Goal: Task Accomplishment & Management: Complete application form

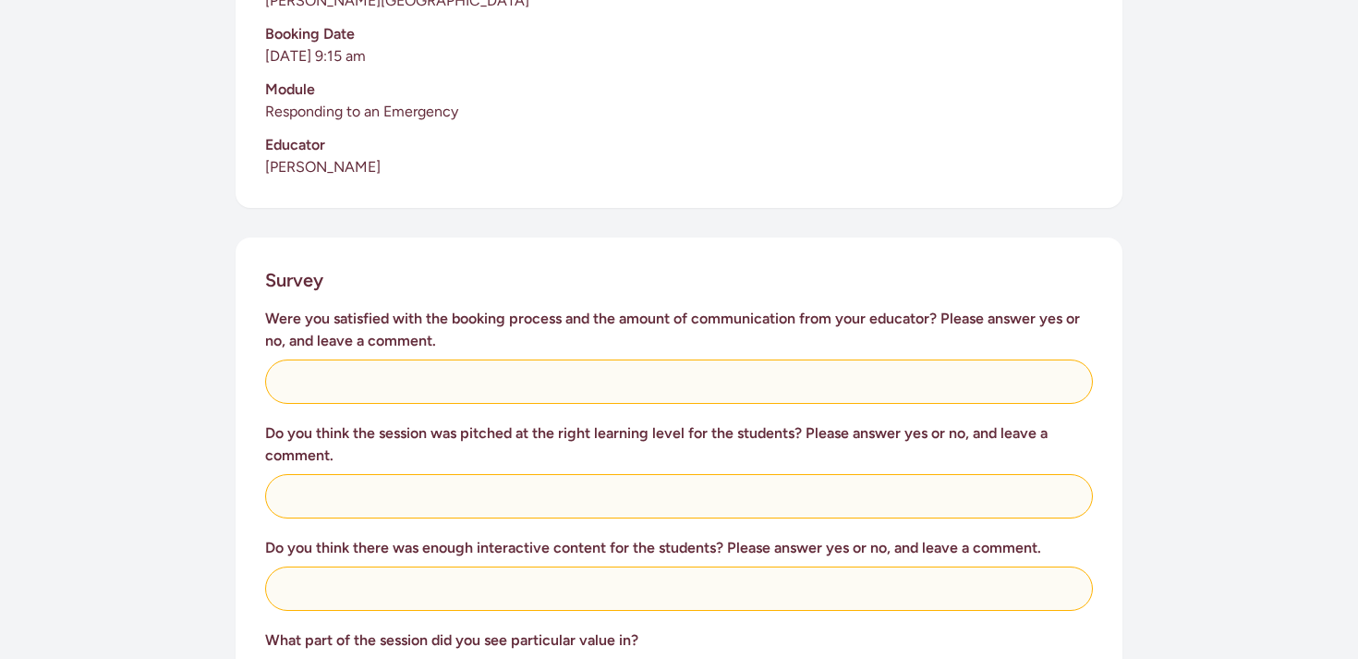
scroll to position [561, 0]
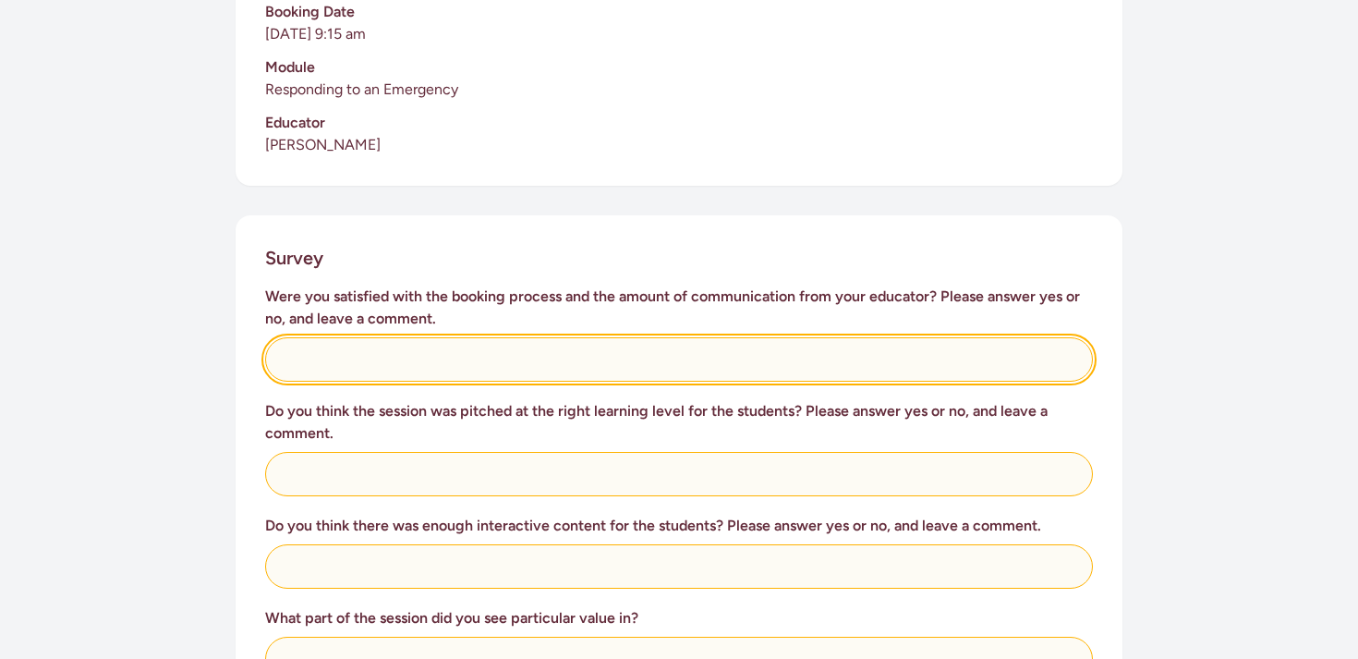
click at [324, 343] on input "text" at bounding box center [679, 359] width 828 height 44
type input "Absolutely"
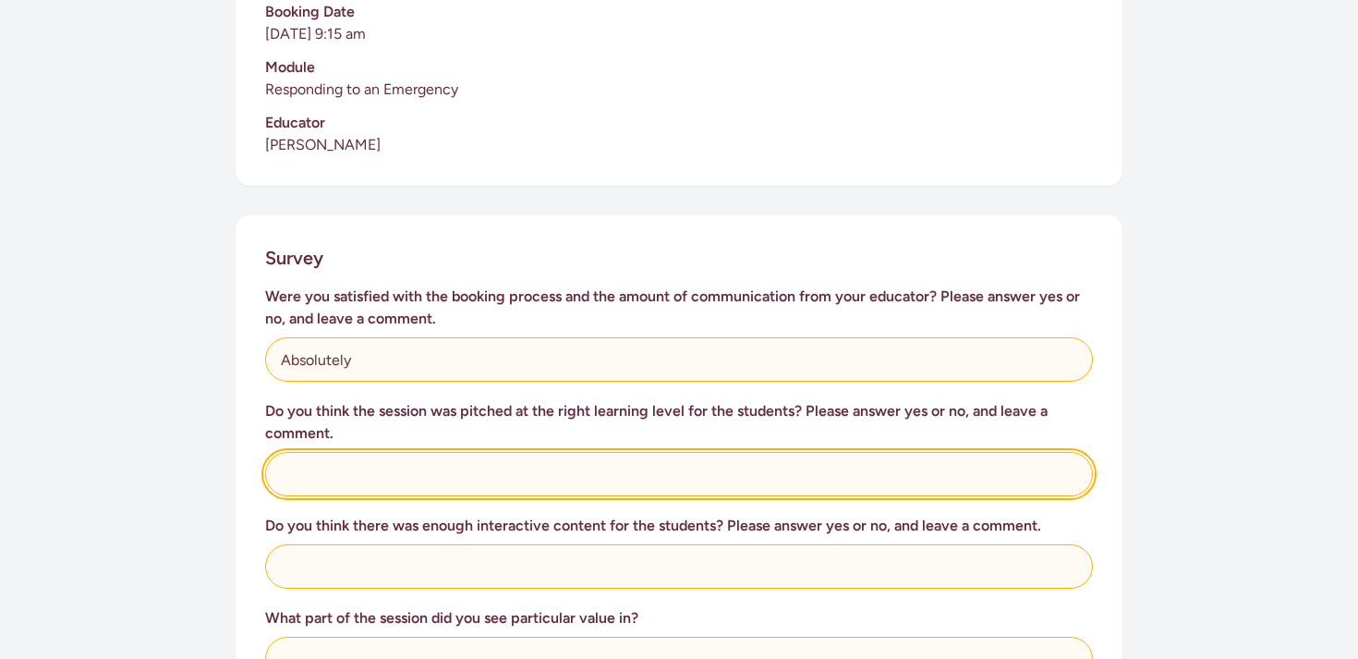
click at [351, 452] on input "text" at bounding box center [679, 474] width 828 height 44
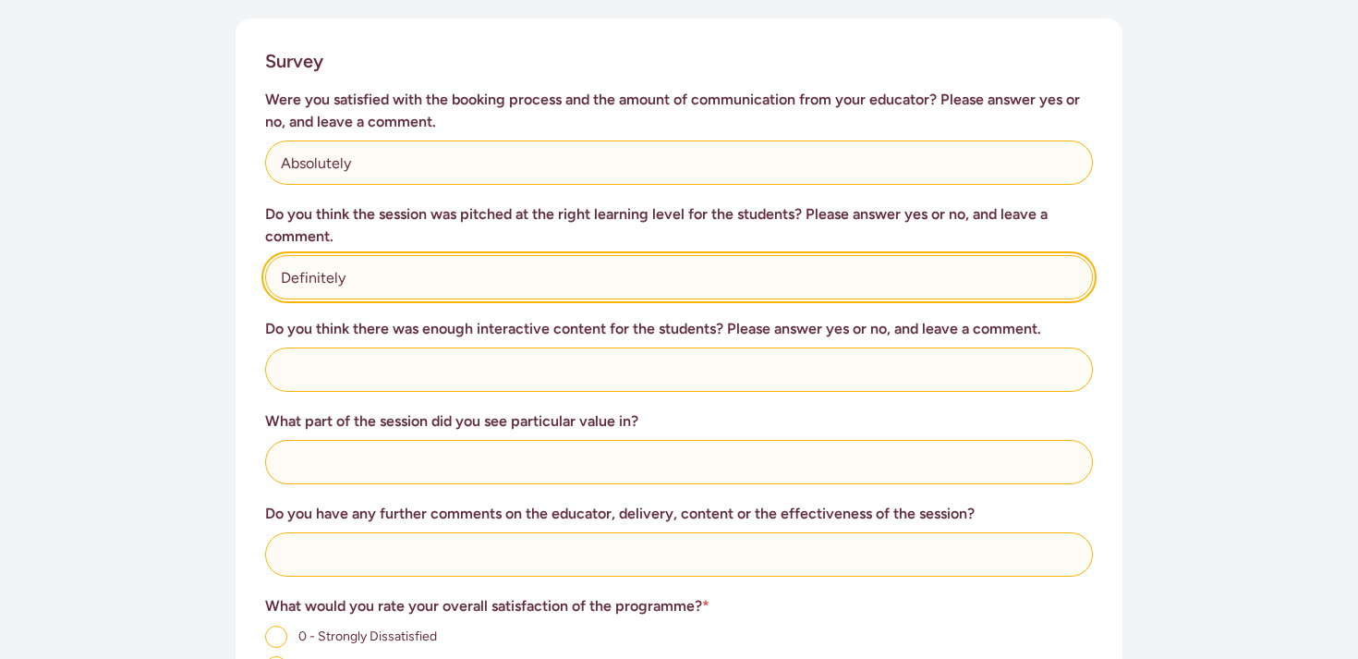
scroll to position [764, 0]
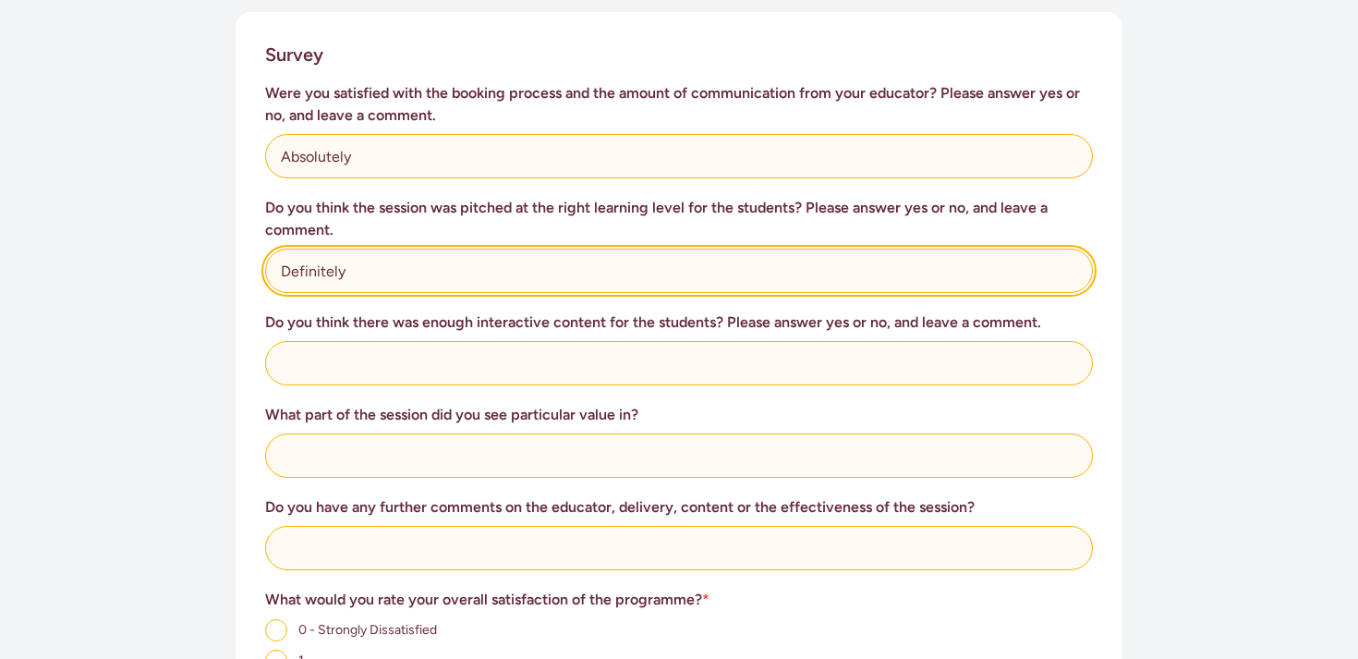
type input "Definitely"
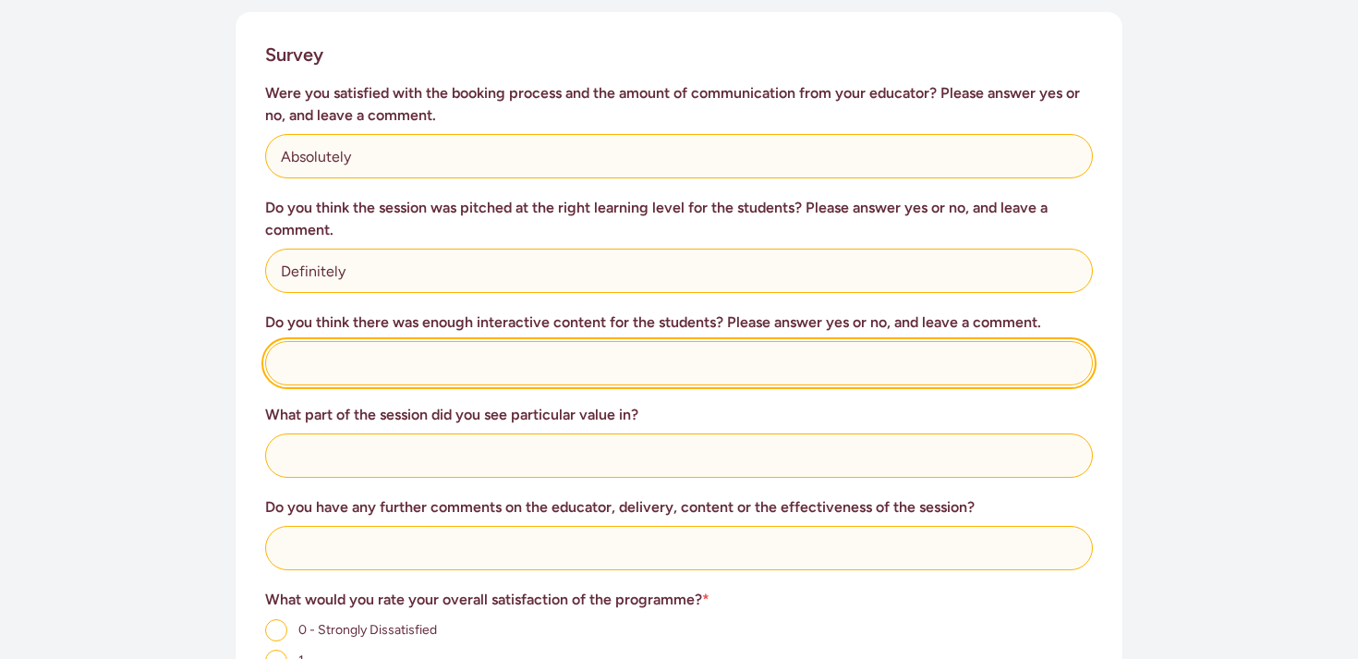
click at [339, 348] on input "text" at bounding box center [679, 363] width 828 height 44
type input "Yes, they were all fully engaged"
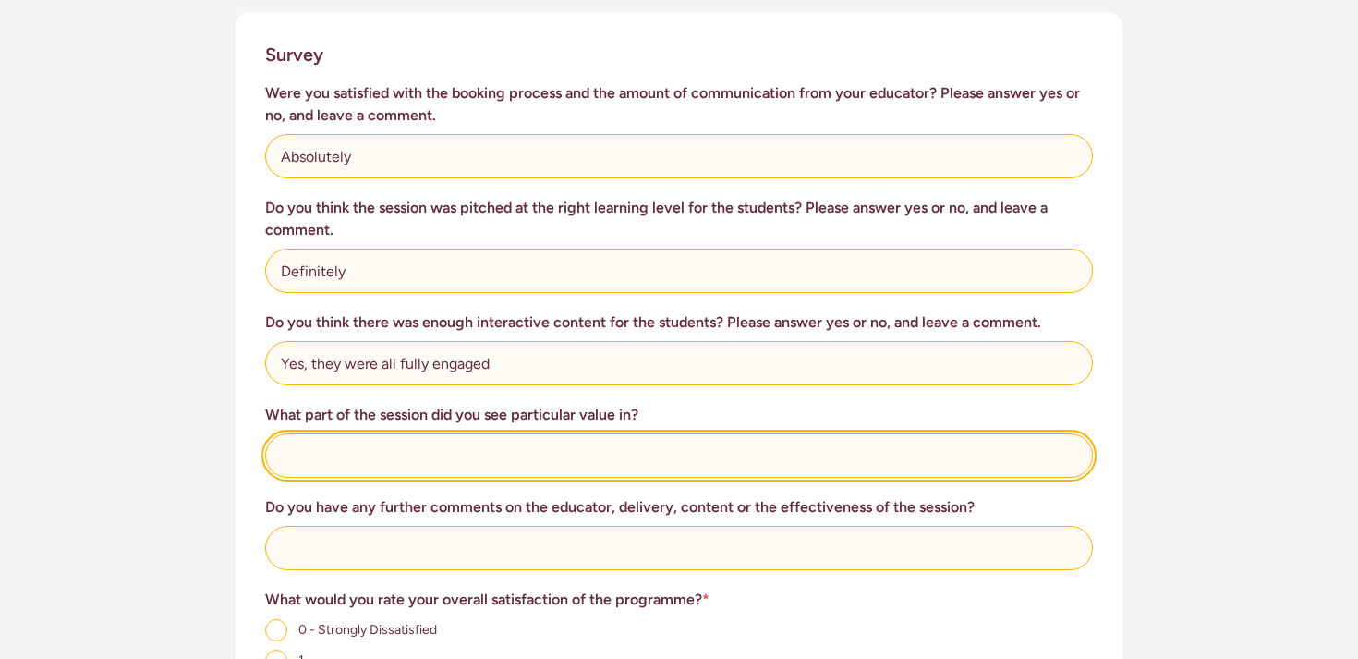
click at [320, 437] on input "text" at bounding box center [679, 455] width 828 height 44
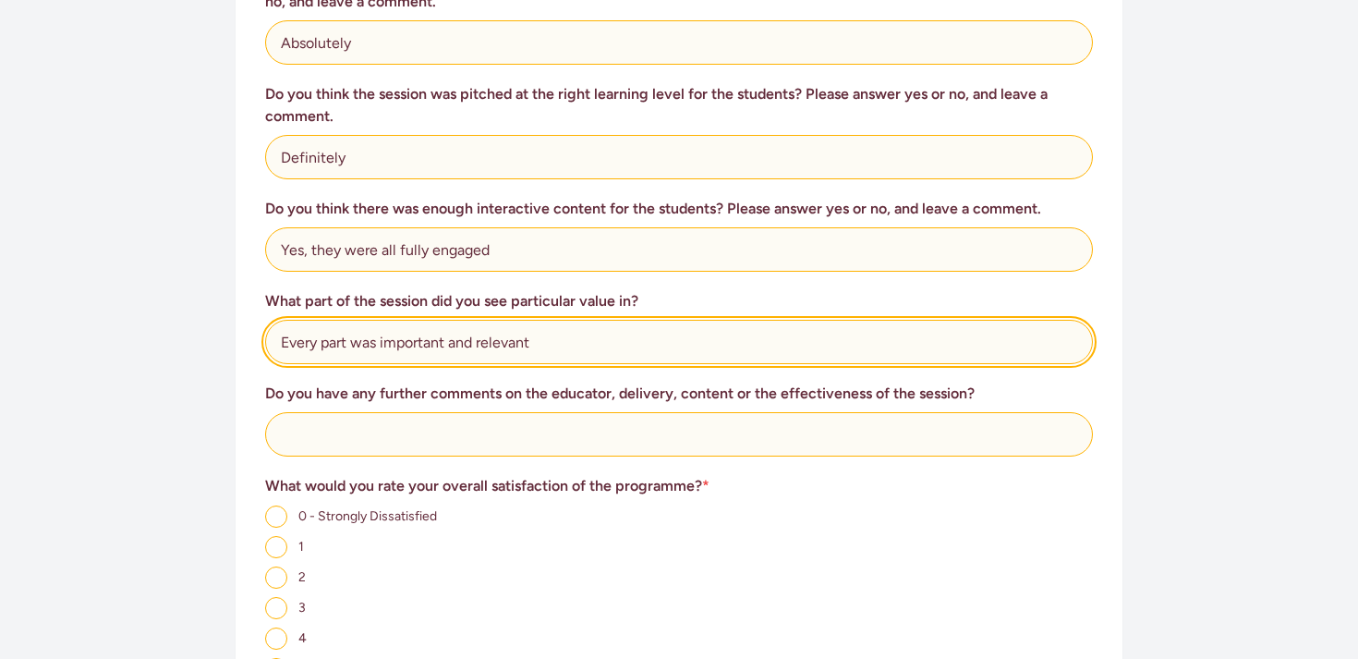
scroll to position [886, 0]
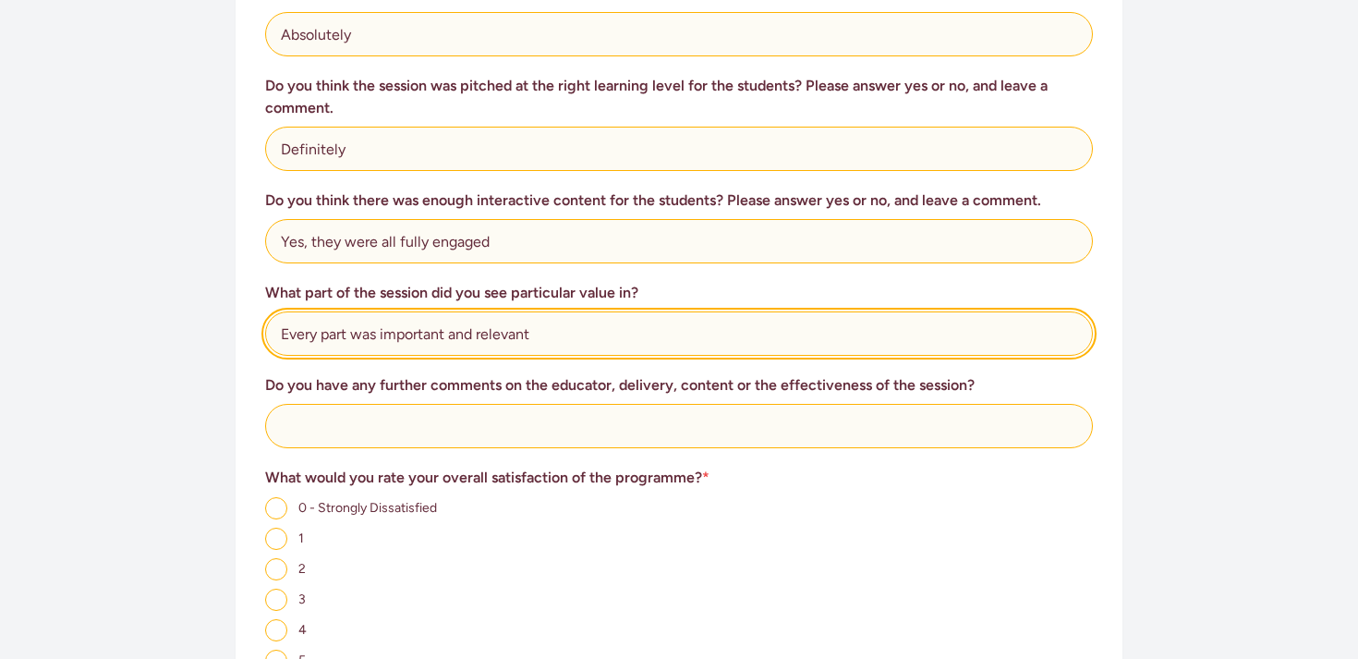
type input "Every part was important and relevant"
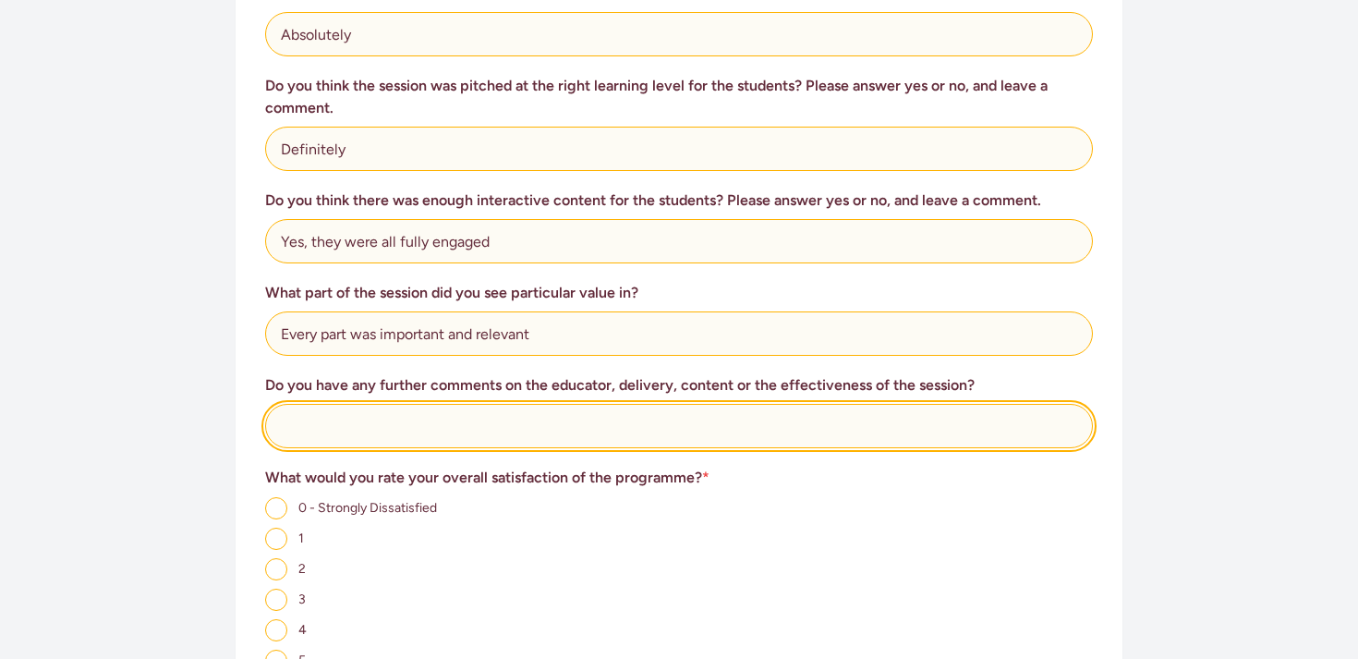
click at [324, 418] on input "text" at bounding box center [679, 426] width 828 height 44
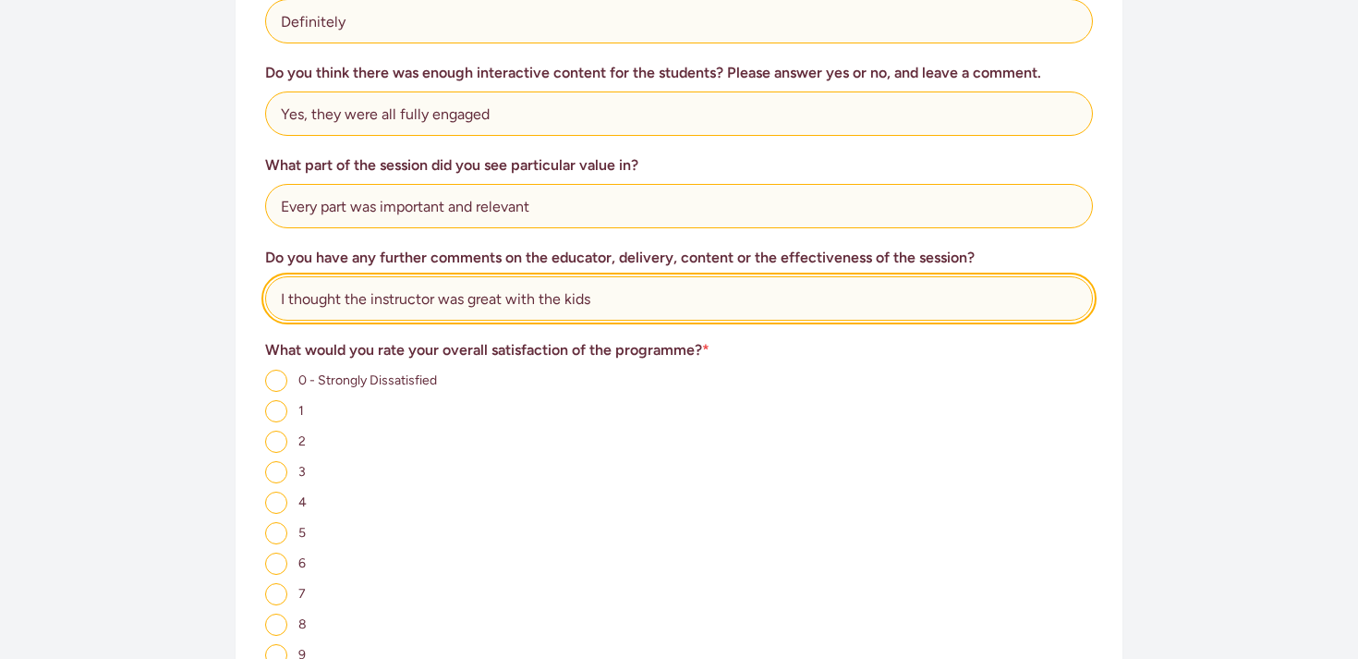
scroll to position [1051, 0]
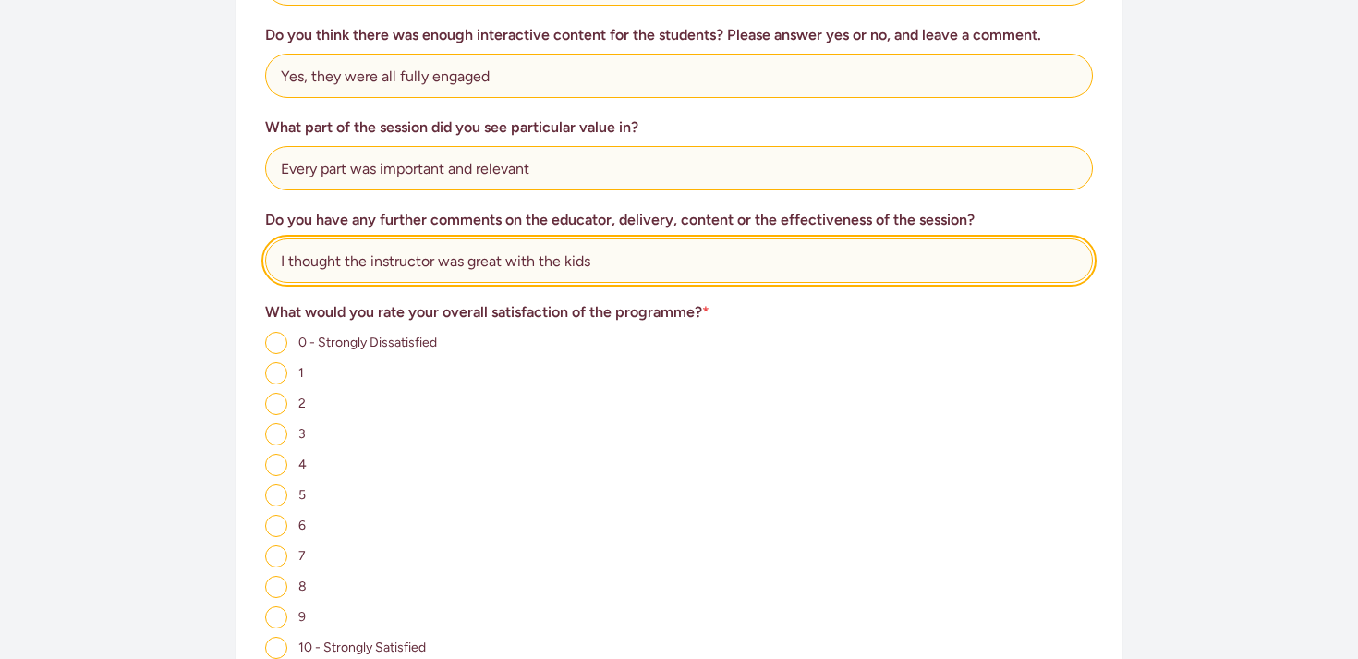
type input "I thought the instructor was great with the kids"
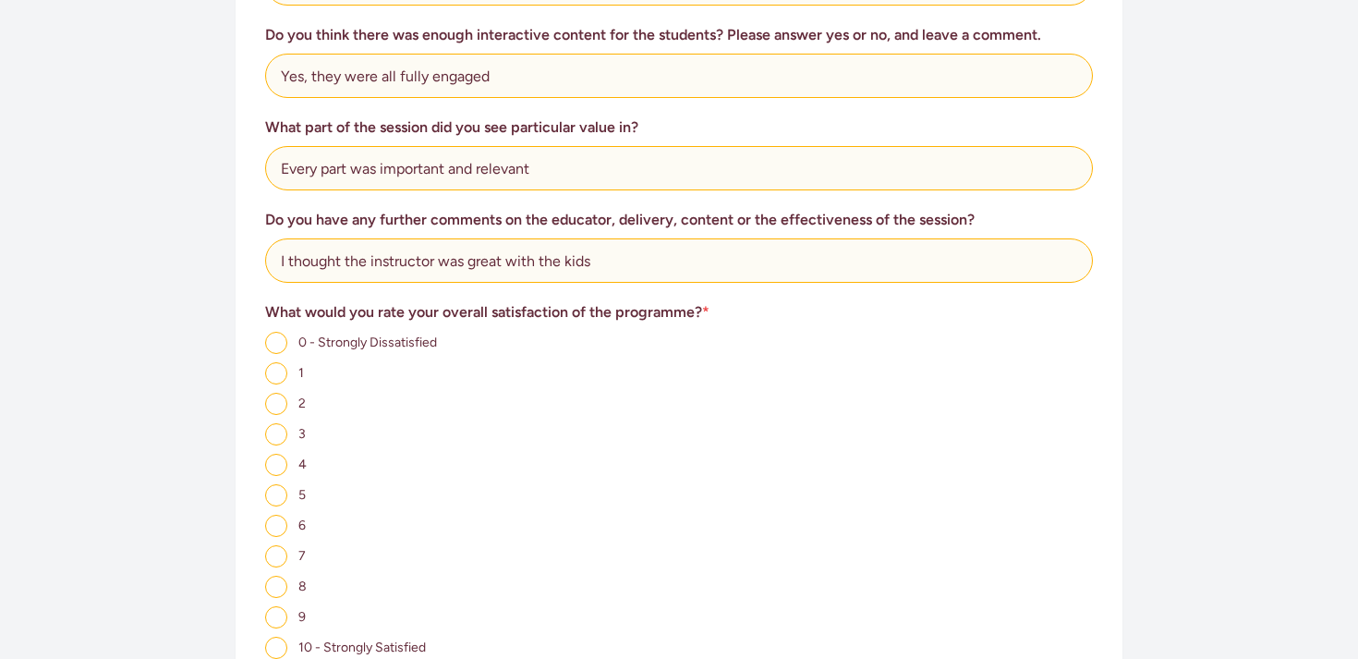
click at [277, 606] on input "9" at bounding box center [276, 617] width 22 height 22
radio input "true"
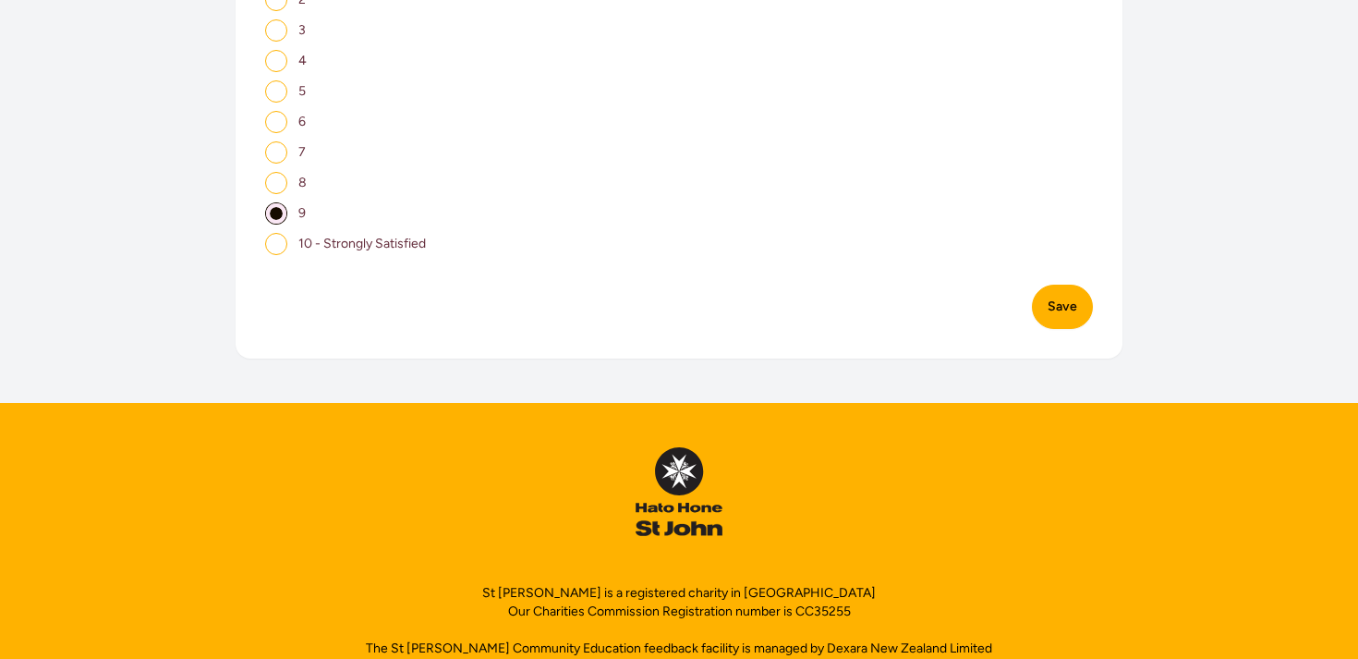
scroll to position [1468, 0]
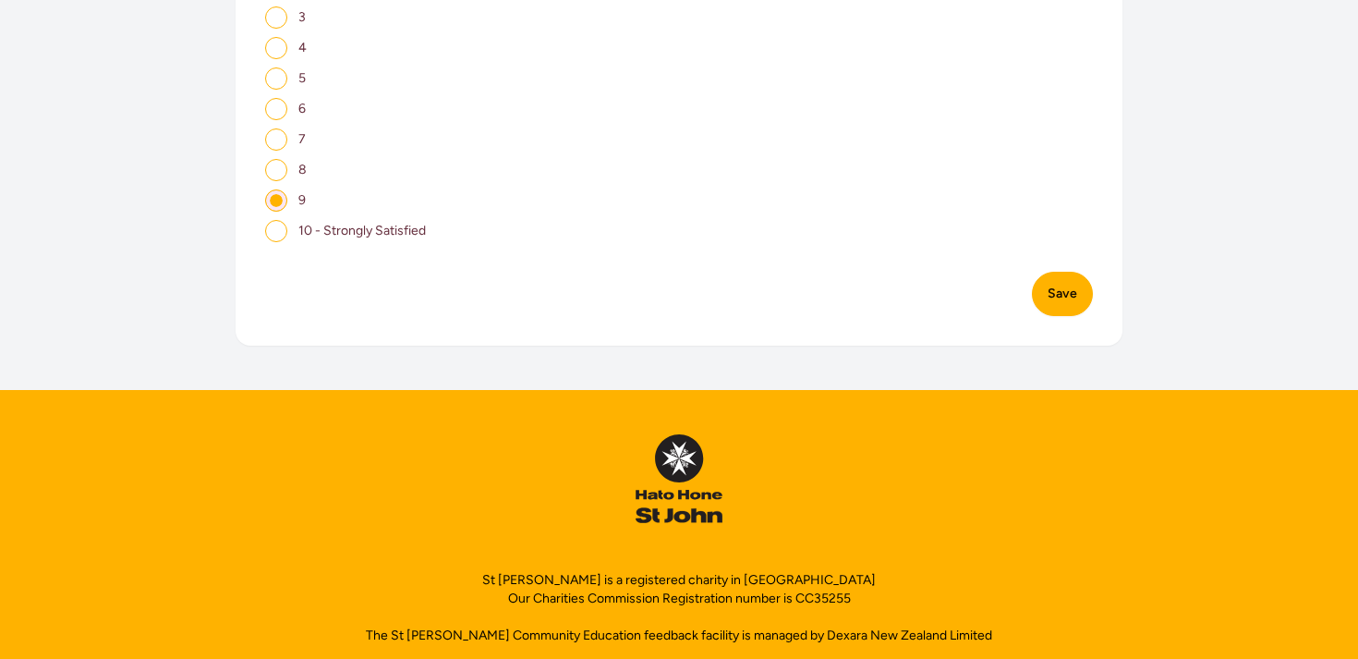
click at [1077, 278] on button "Save" at bounding box center [1062, 294] width 61 height 44
